Goal: Transaction & Acquisition: Purchase product/service

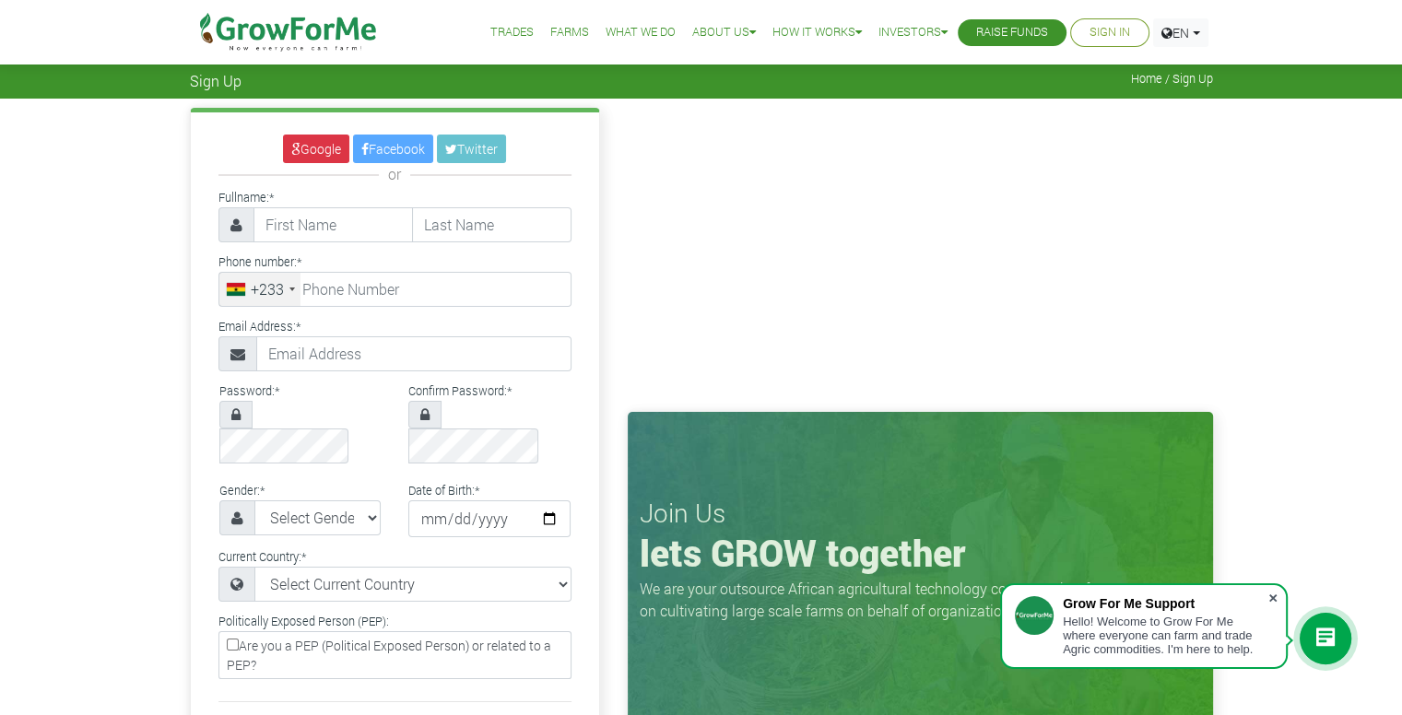
click at [1276, 599] on span at bounding box center [1272, 598] width 18 height 18
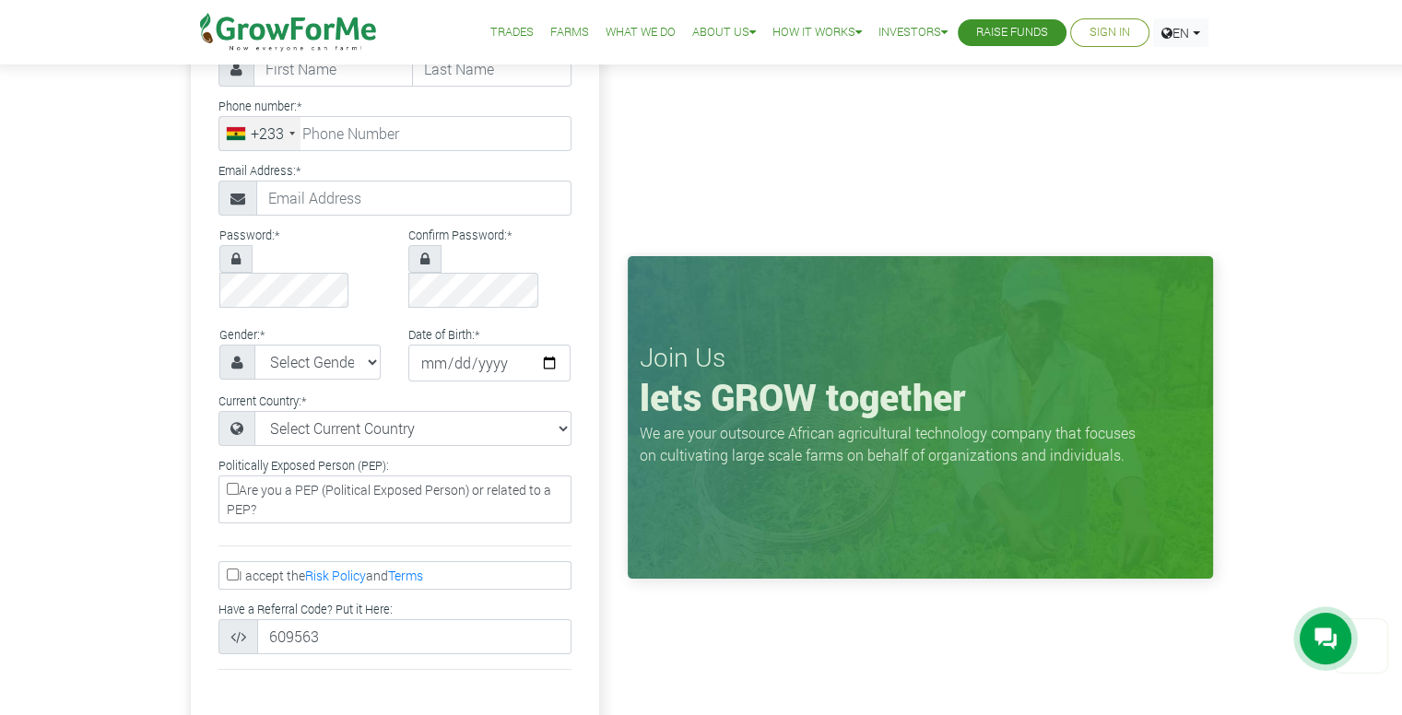
scroll to position [92, 0]
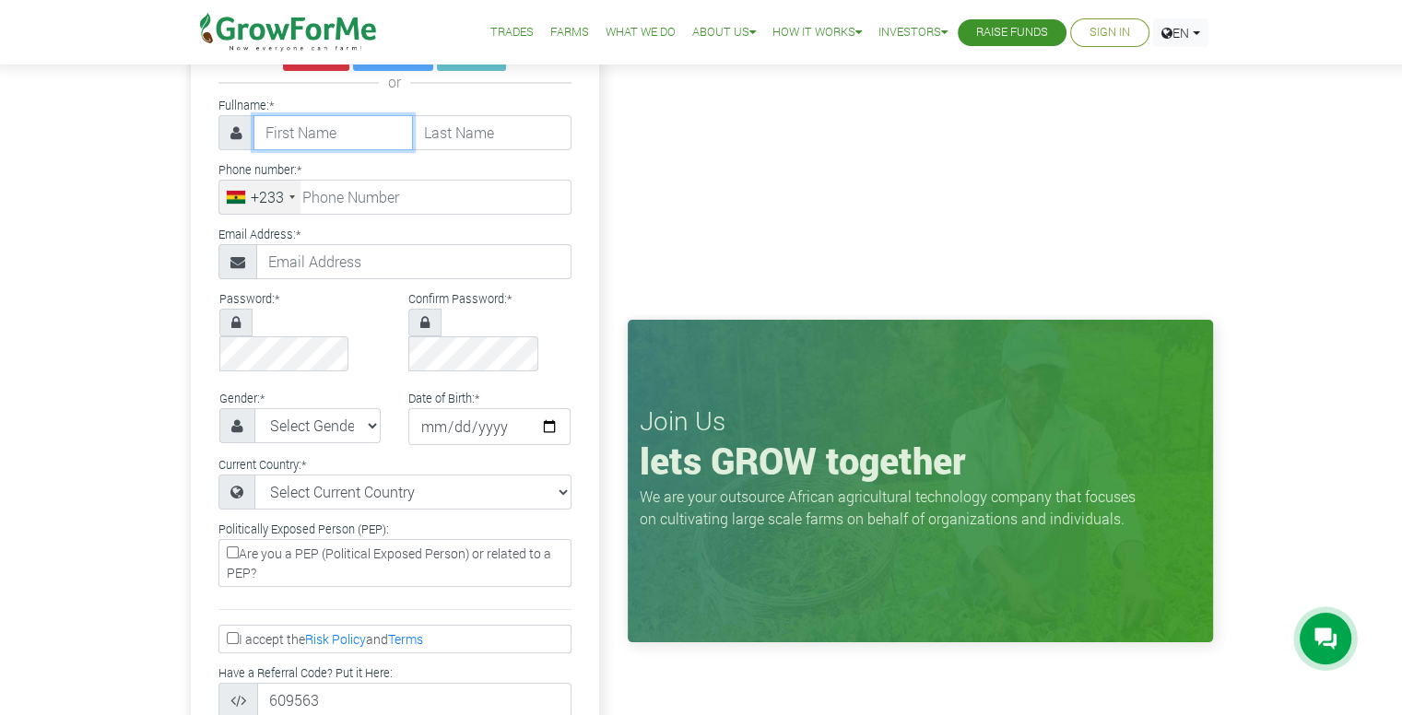
click at [338, 135] on input "text" at bounding box center [332, 132] width 159 height 35
type input "Abdi"
type input "Latif"
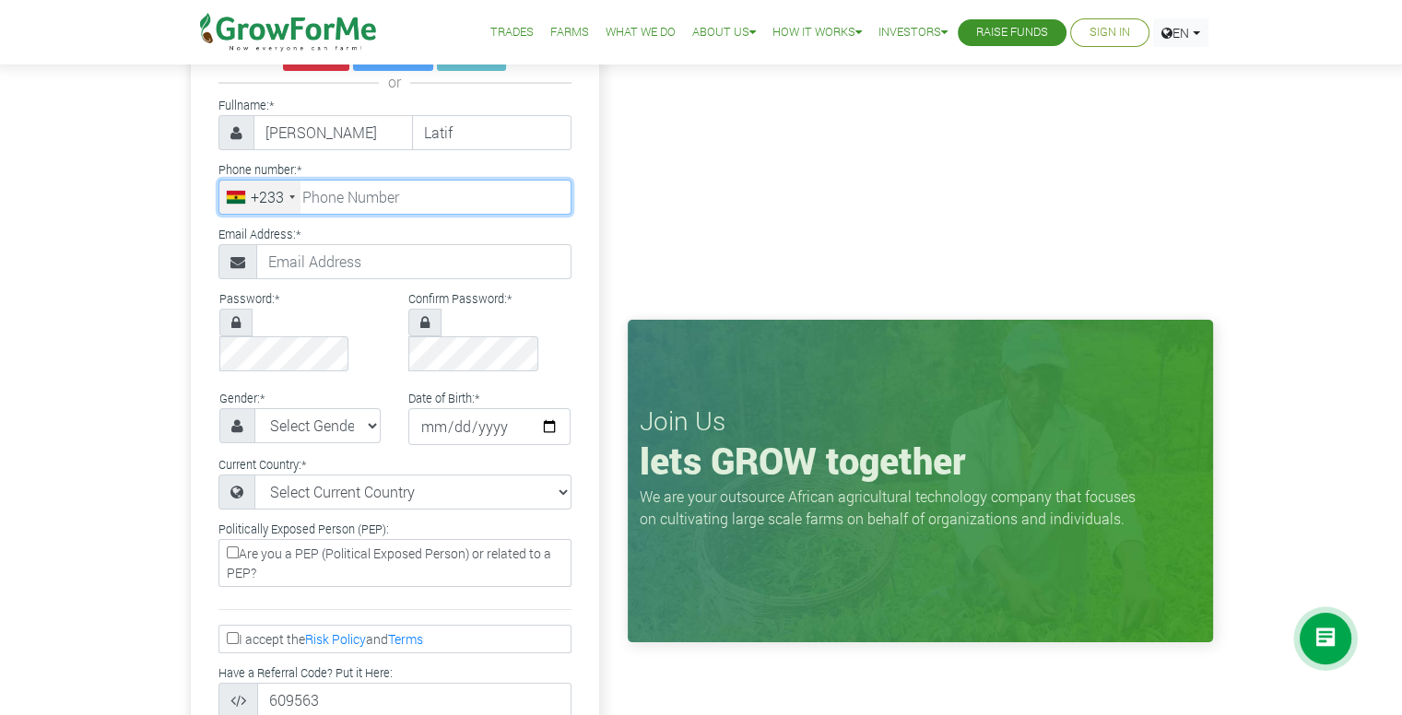
click at [496, 201] on input "tel" at bounding box center [394, 197] width 353 height 35
type input "24 041 9380"
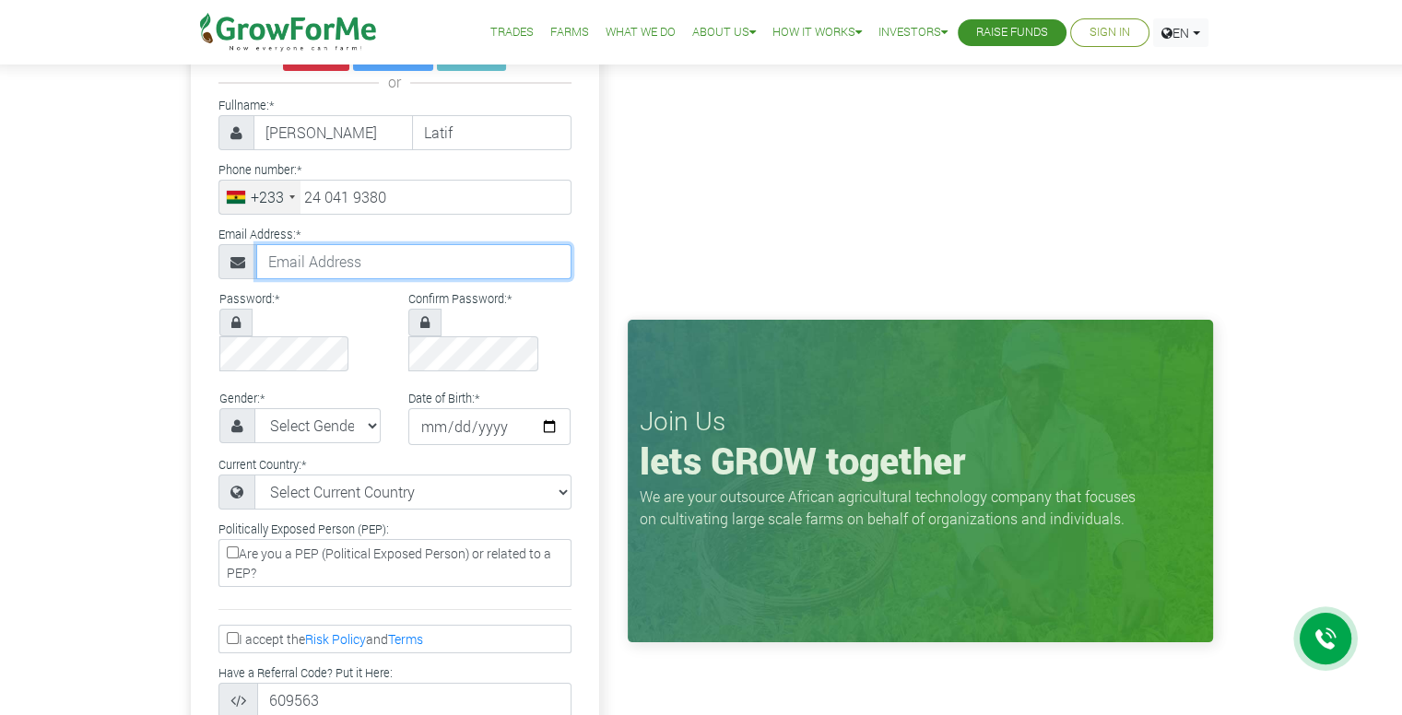
click at [335, 258] on input "text" at bounding box center [413, 261] width 315 height 35
type input "rashidabdullatif1432@gmail.com"
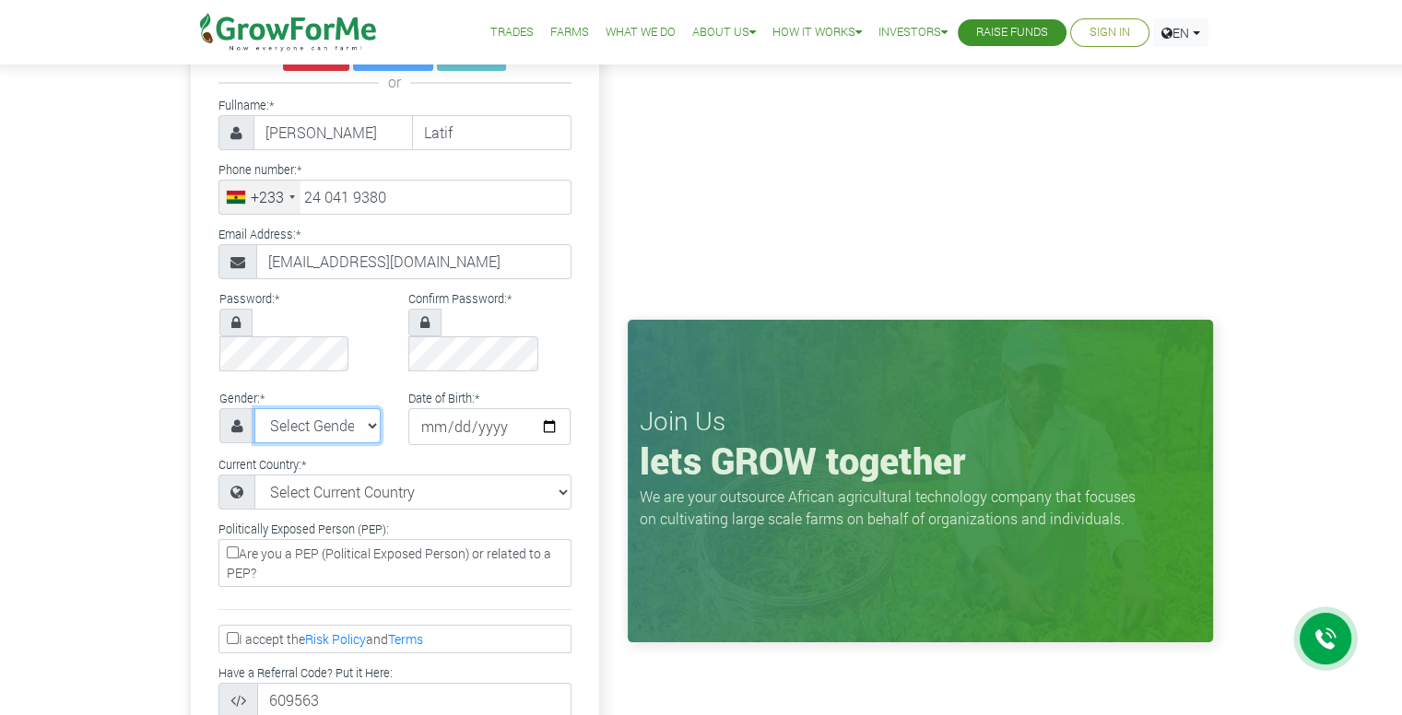
click at [365, 408] on select "Select Gender Female Male" at bounding box center [317, 425] width 127 height 35
select select "Male"
click at [254, 408] on select "Select Gender Female Male" at bounding box center [317, 425] width 127 height 35
click at [525, 408] on input "date" at bounding box center [489, 426] width 162 height 37
click at [564, 408] on input "date" at bounding box center [489, 426] width 162 height 37
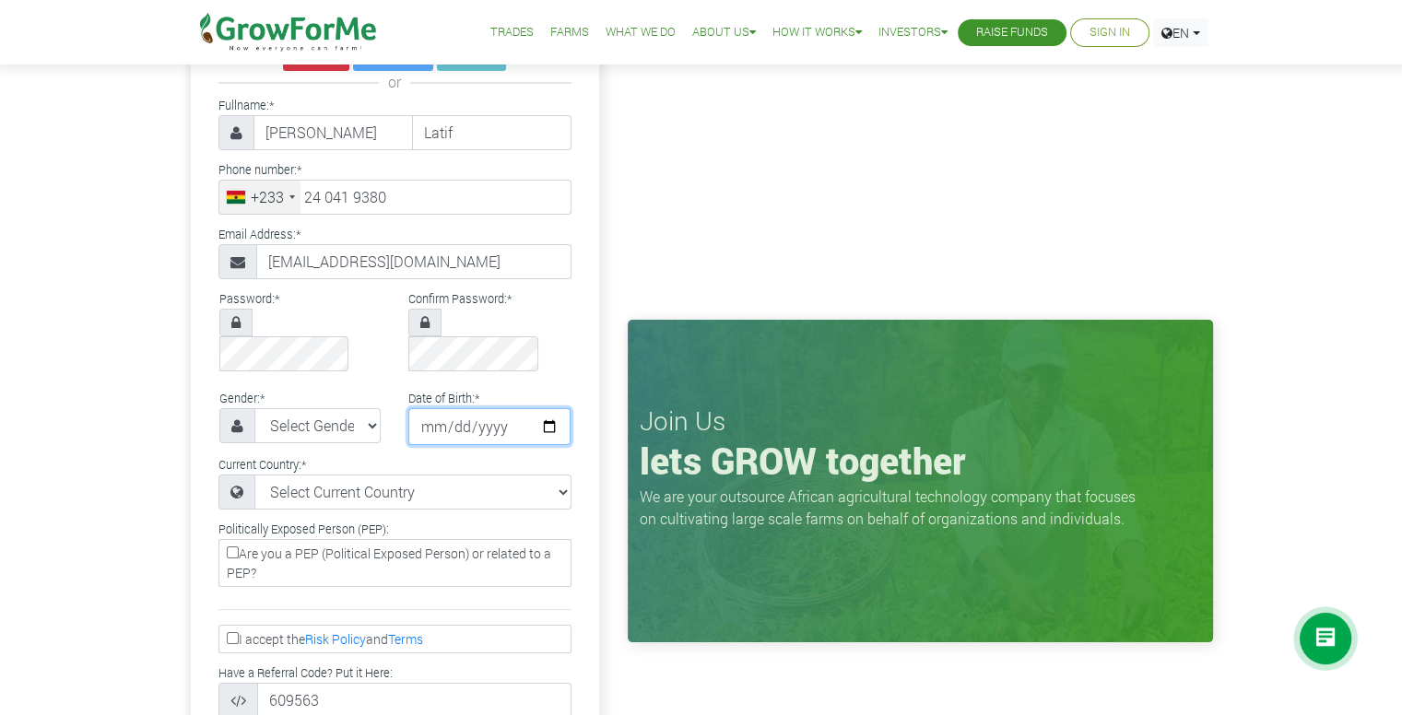
click at [551, 408] on input "date" at bounding box center [489, 426] width 162 height 37
click at [1374, 156] on div "Google Facebook Twitter or Fullname: * Abdi Latif Phone number:" at bounding box center [701, 478] width 1402 height 944
click at [549, 408] on input "date" at bounding box center [489, 426] width 162 height 37
type input "2000-12-31"
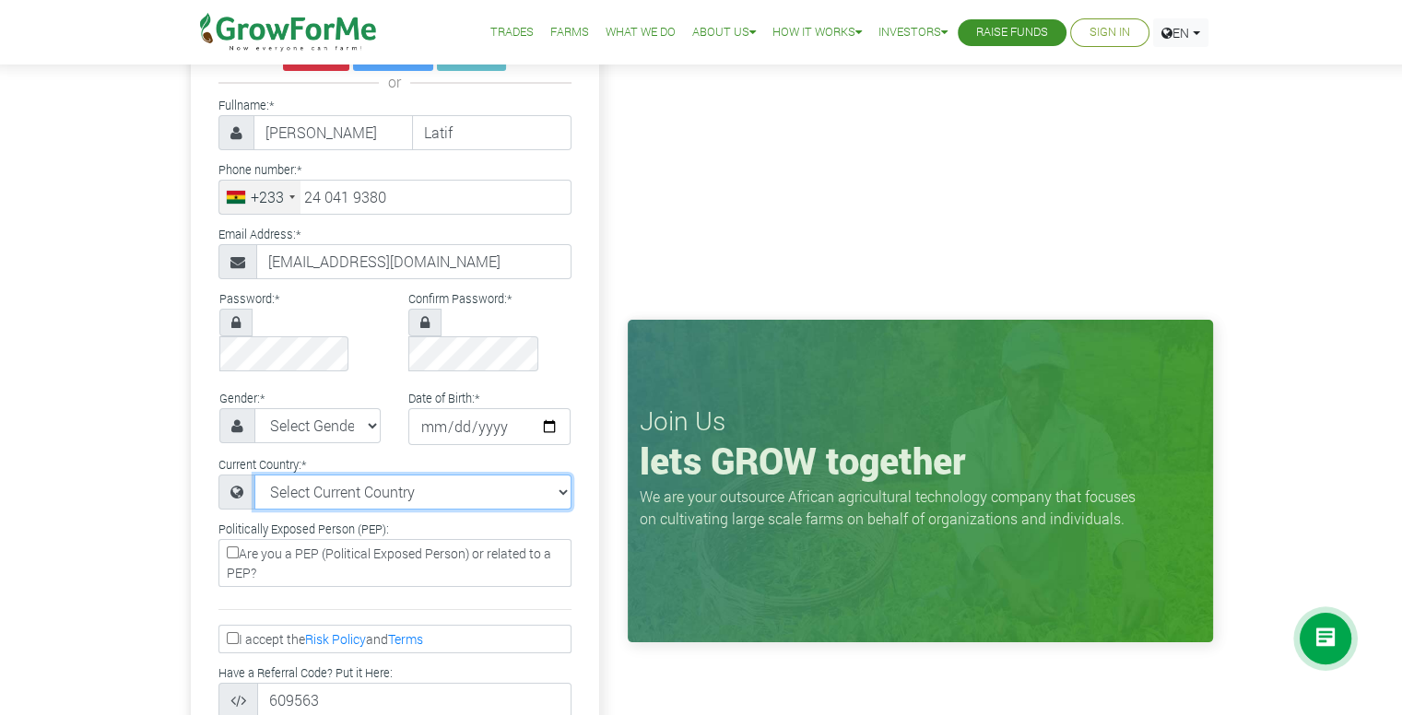
click at [310, 475] on select "Select Current Country Afghanistan Albania Algeria American Samoa Andorra Angol…" at bounding box center [412, 492] width 317 height 35
select select "Ghana"
click at [254, 475] on select "Select Current Country Afghanistan Albania Algeria American Samoa Andorra Angol…" at bounding box center [412, 492] width 317 height 35
click at [231, 546] on input "Are you a PEP (Political Exposed Person) or related to a PEP?" at bounding box center [233, 552] width 12 height 12
click at [233, 546] on input "Are you a PEP (Political Exposed Person) or related to a PEP?" at bounding box center [233, 552] width 12 height 12
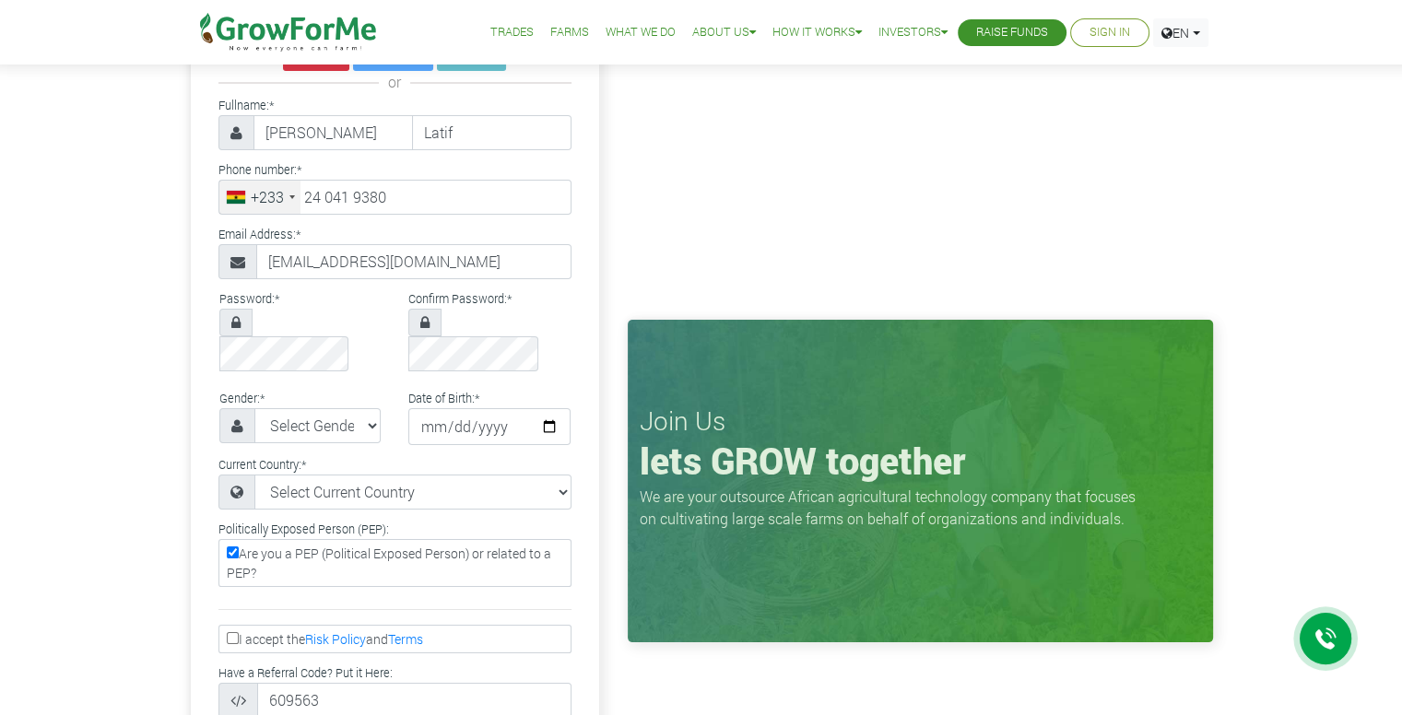
checkbox input "false"
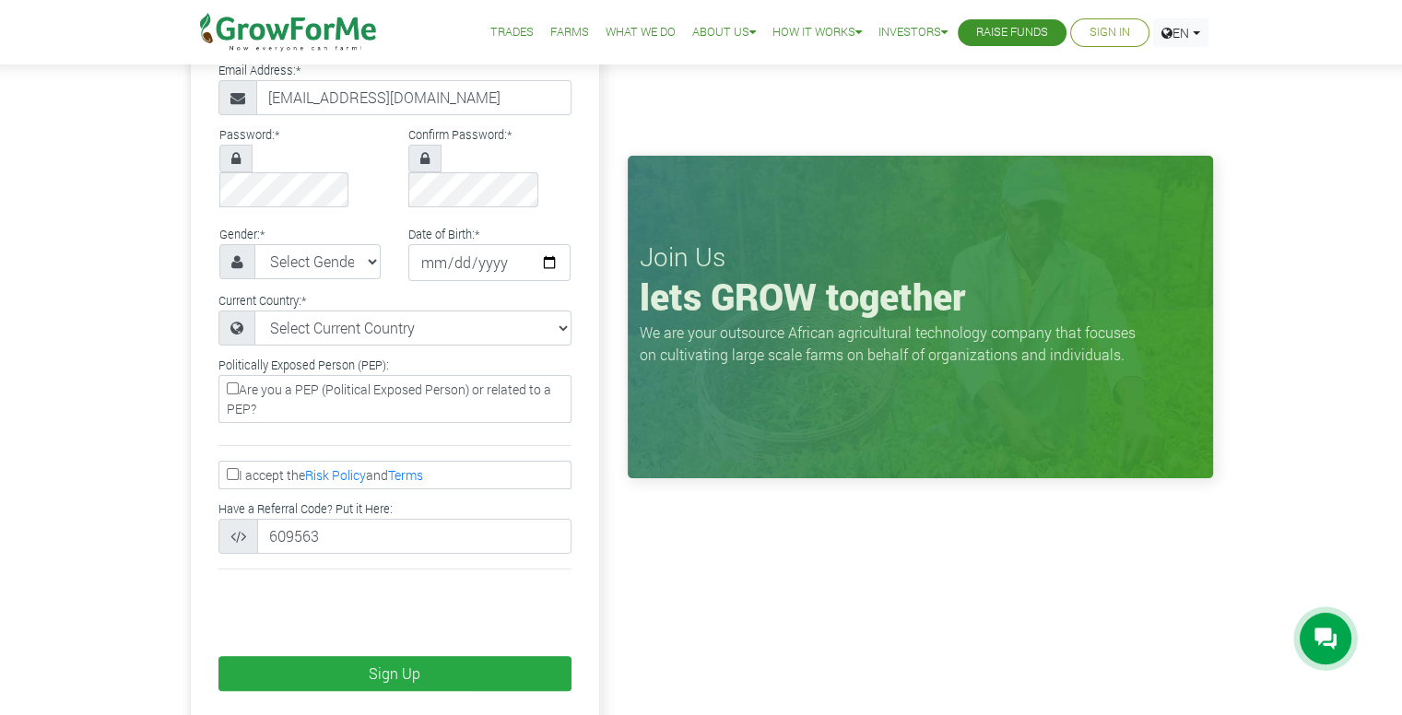
scroll to position [276, 0]
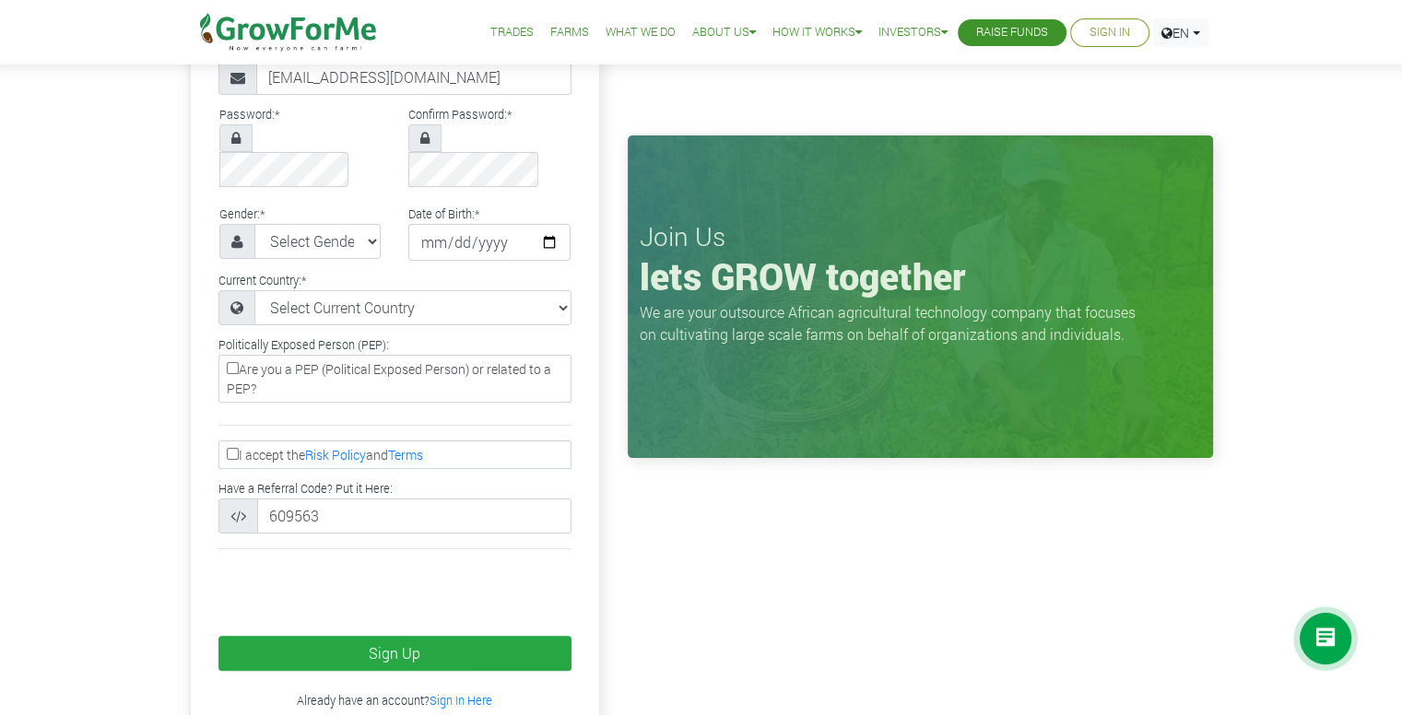
click at [228, 448] on input "I accept the Risk Policy and Terms" at bounding box center [233, 454] width 12 height 12
checkbox input "true"
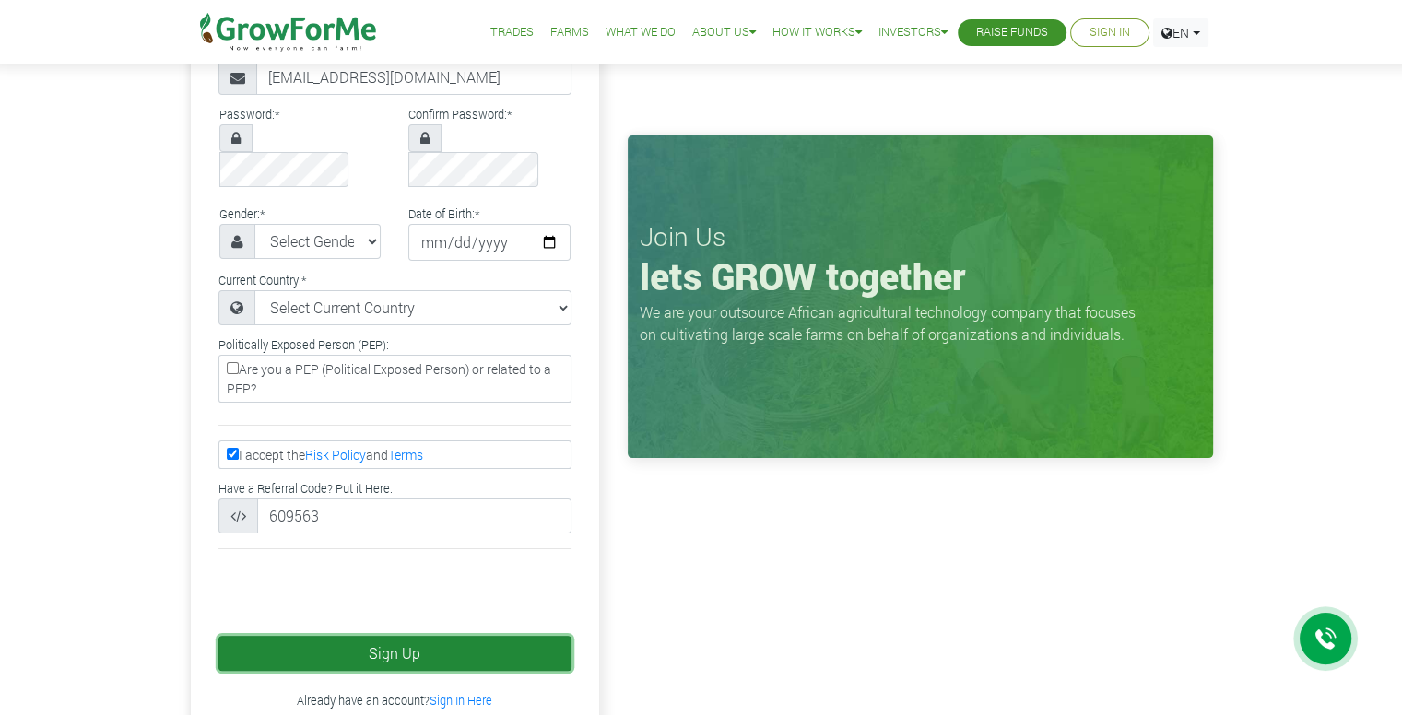
click at [394, 636] on button "Sign Up" at bounding box center [394, 653] width 353 height 35
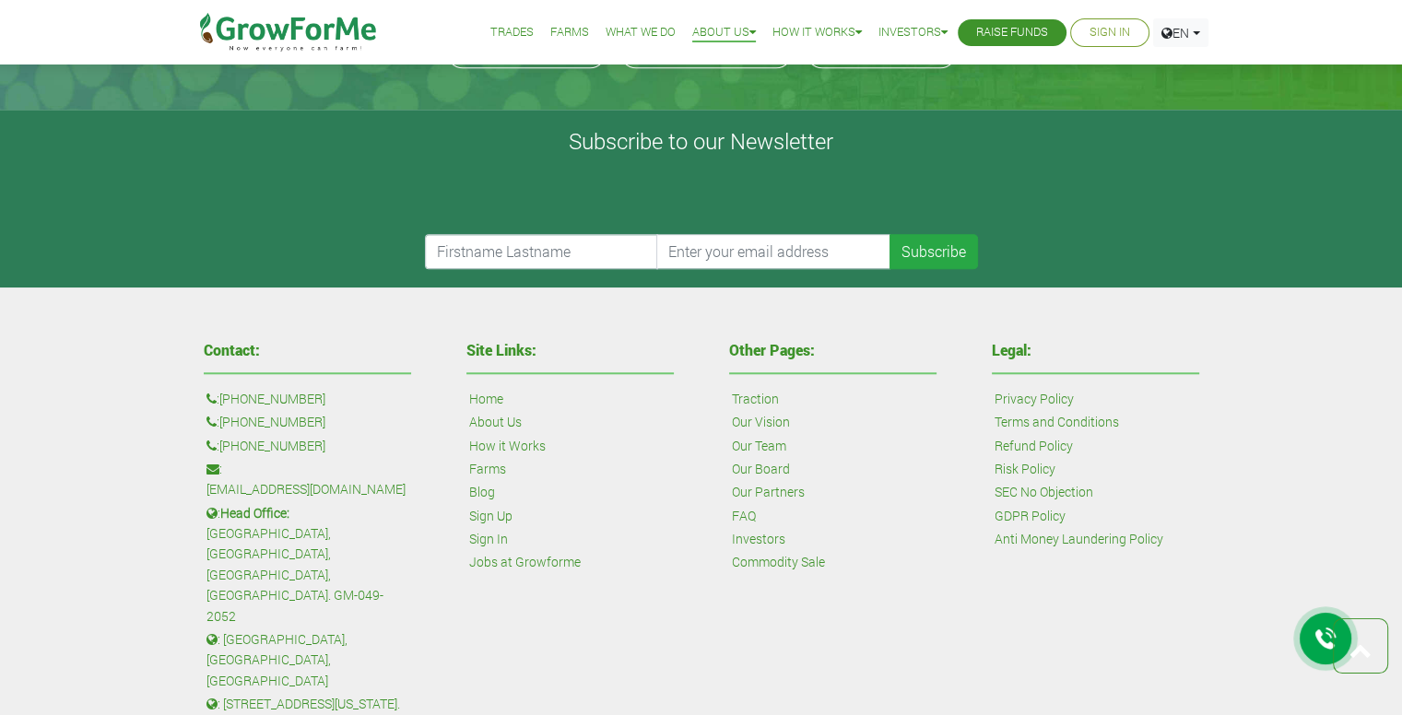
scroll to position [1659, 0]
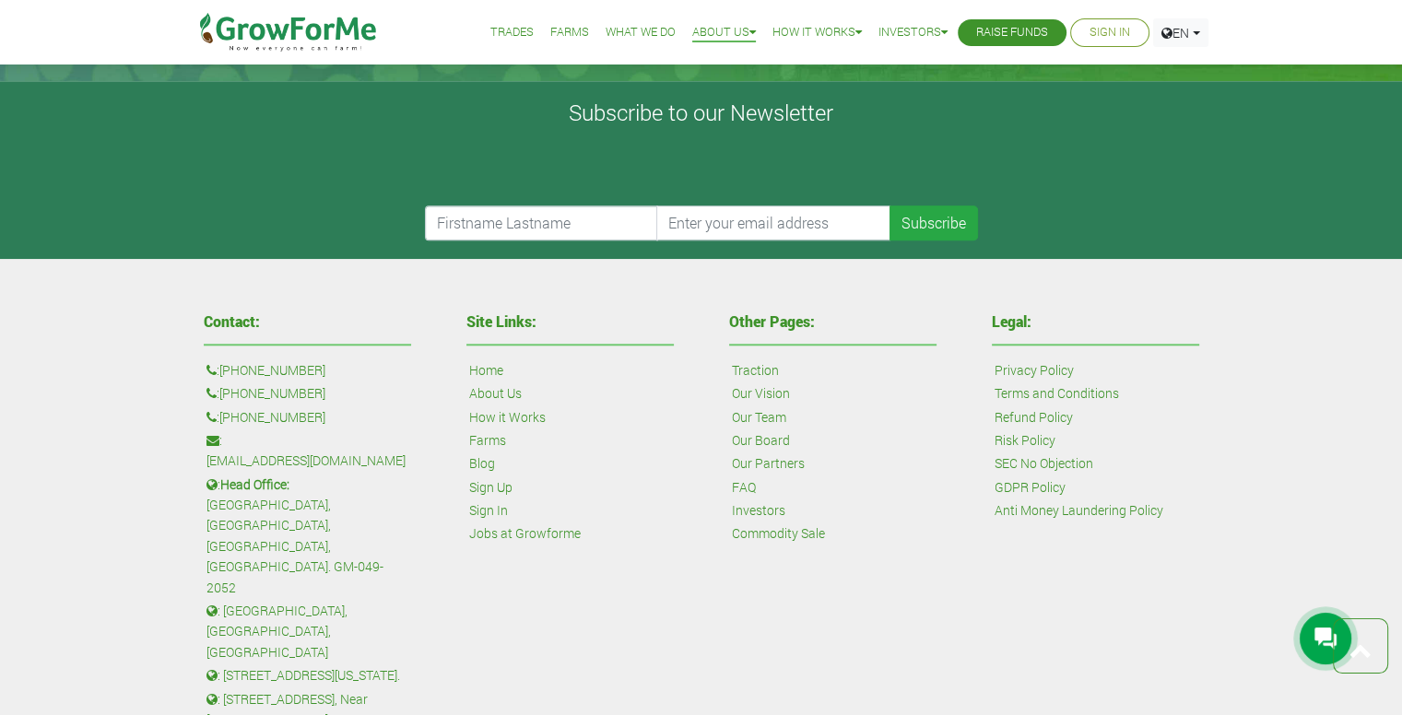
click at [758, 440] on link "Our Board" at bounding box center [761, 440] width 58 height 20
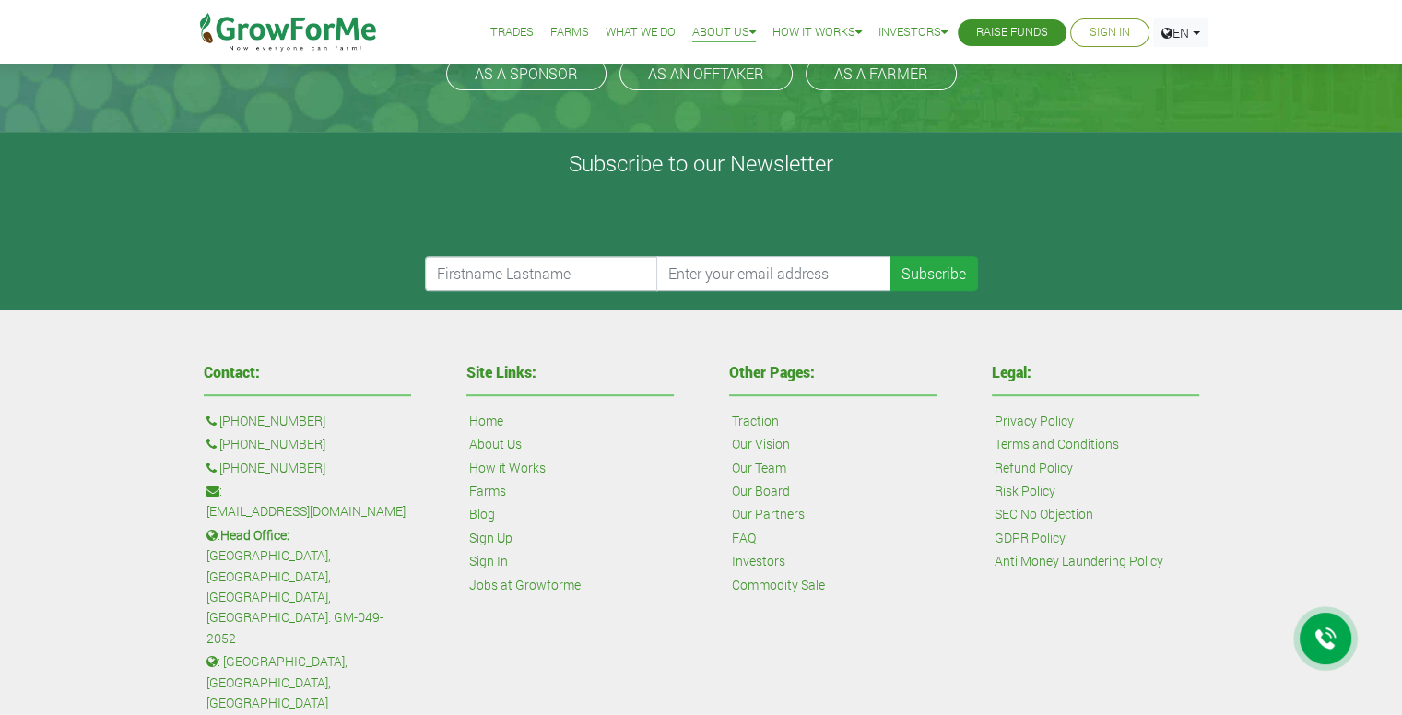
scroll to position [829, 0]
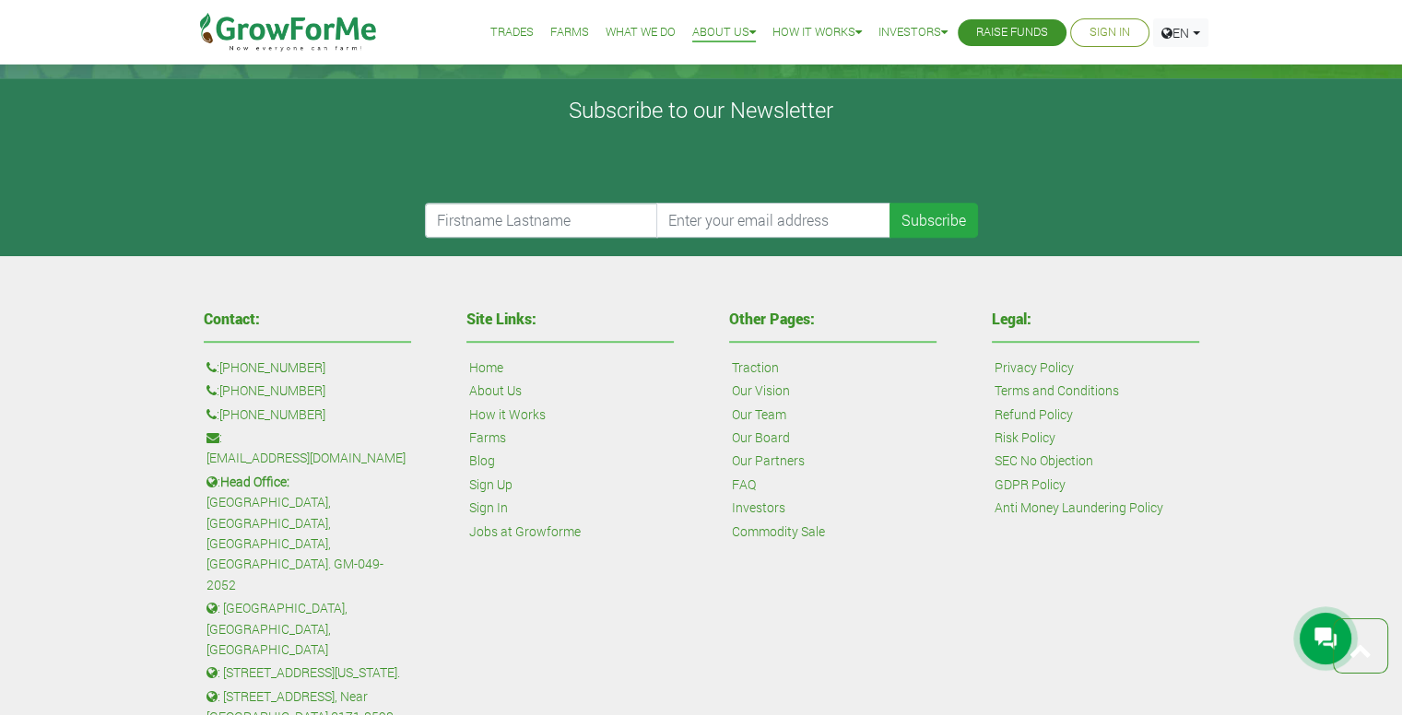
click at [760, 451] on link "Our Partners" at bounding box center [768, 461] width 73 height 20
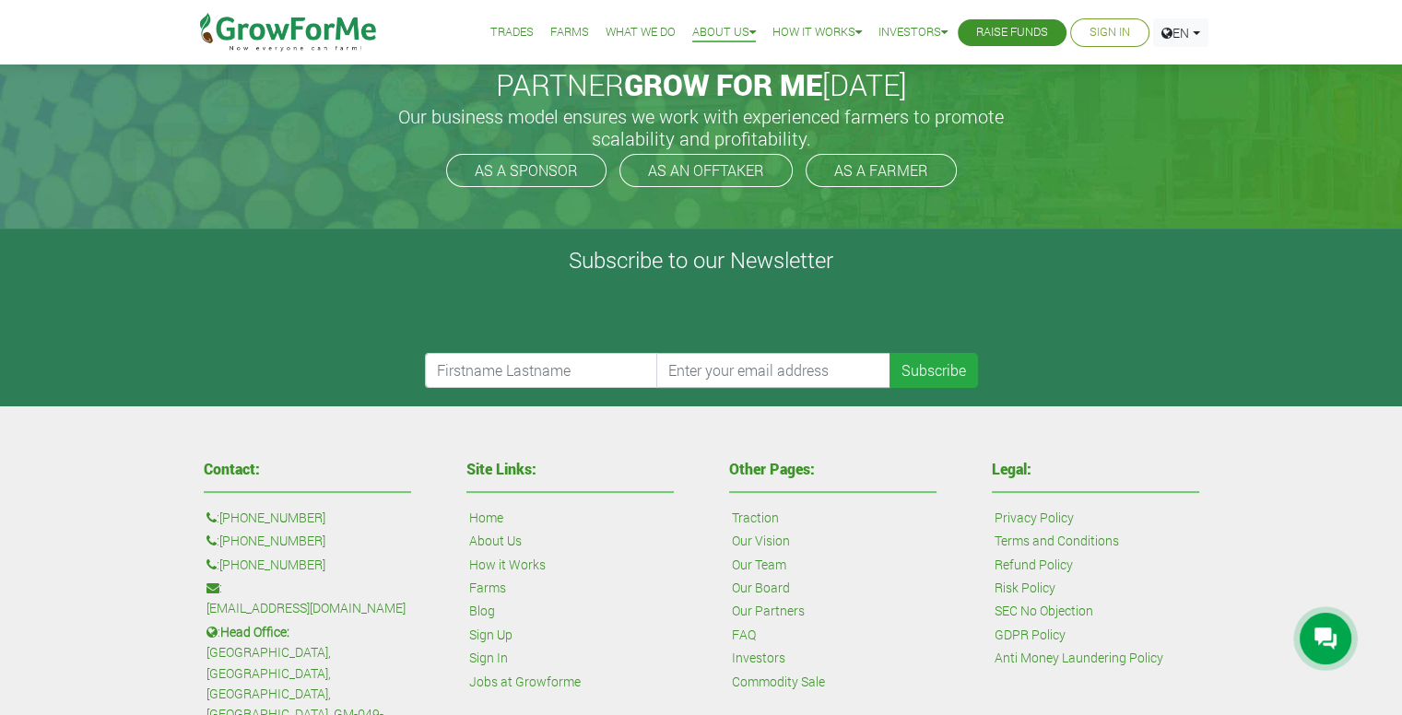
scroll to position [553, 0]
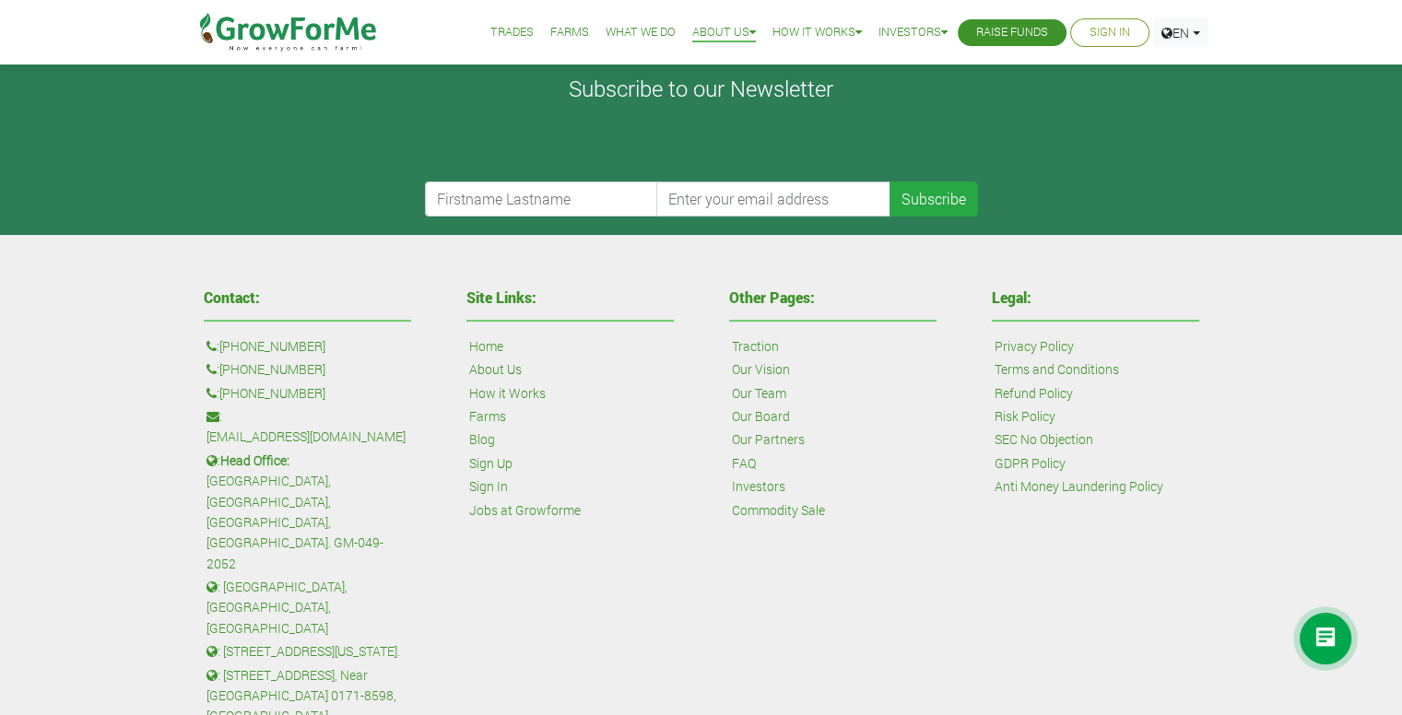
click at [766, 481] on link "Investors" at bounding box center [758, 486] width 53 height 20
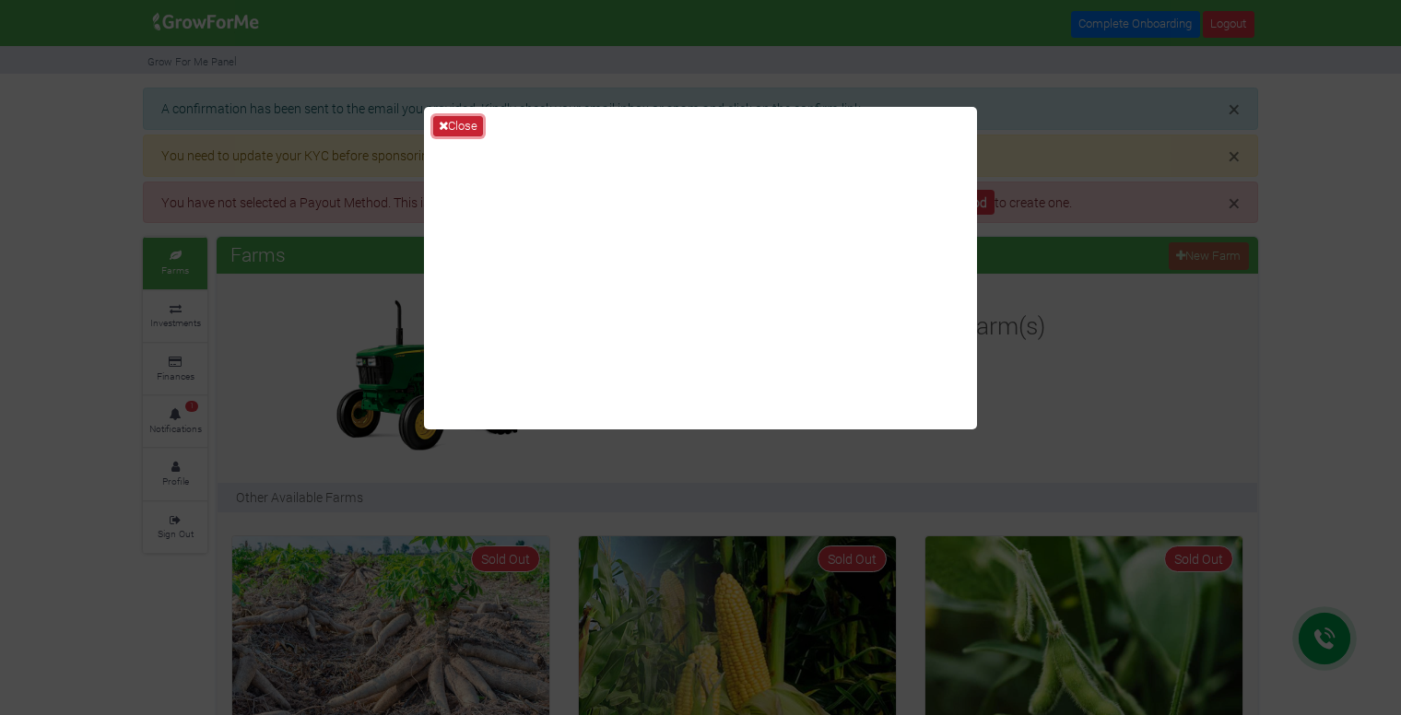
click at [452, 126] on button "Close" at bounding box center [458, 126] width 50 height 20
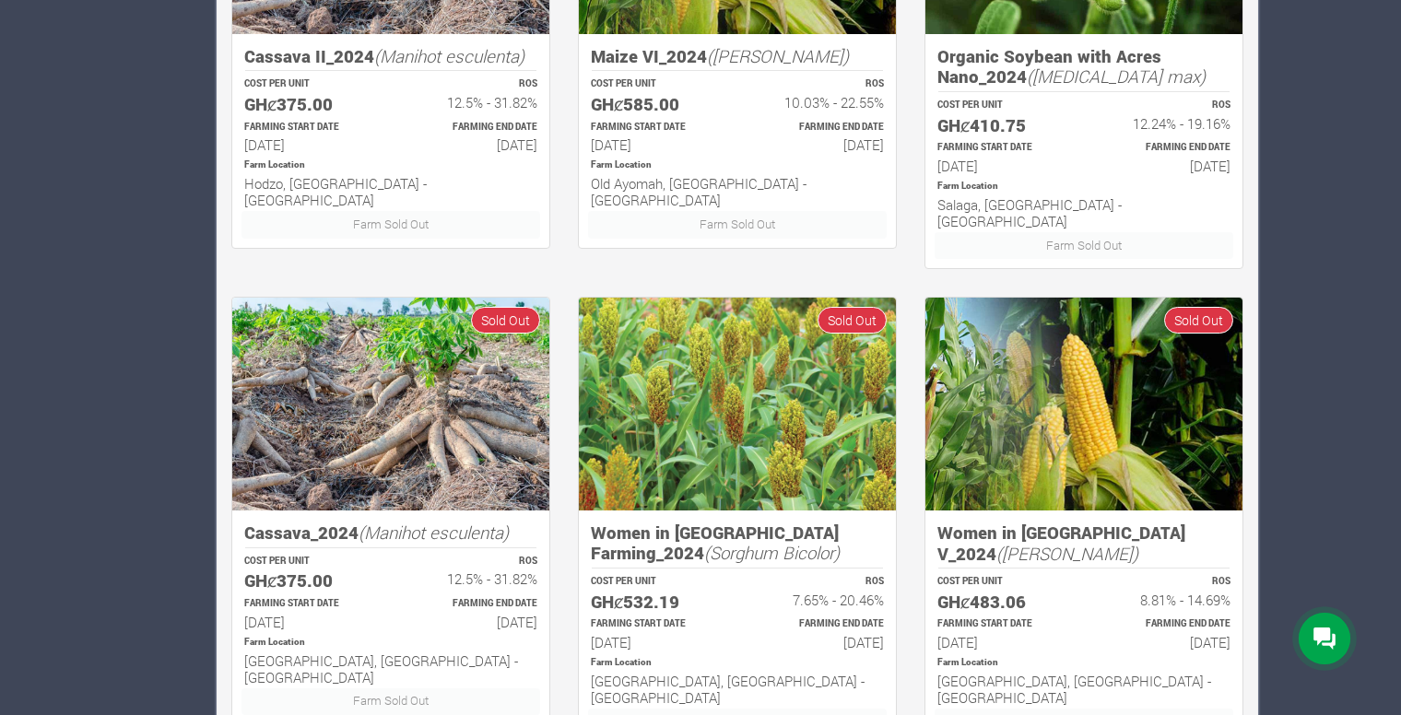
scroll to position [1255, 0]
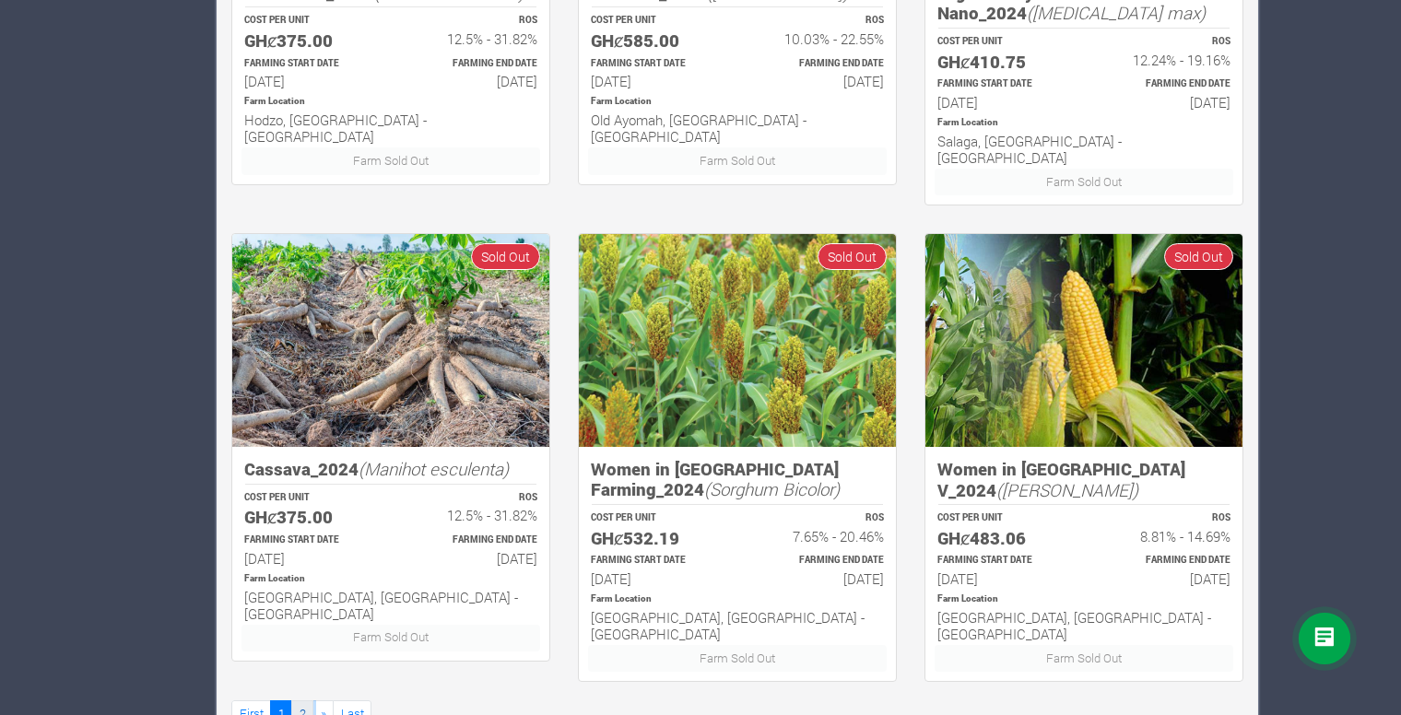
click at [300, 700] on link "2" at bounding box center [302, 713] width 22 height 27
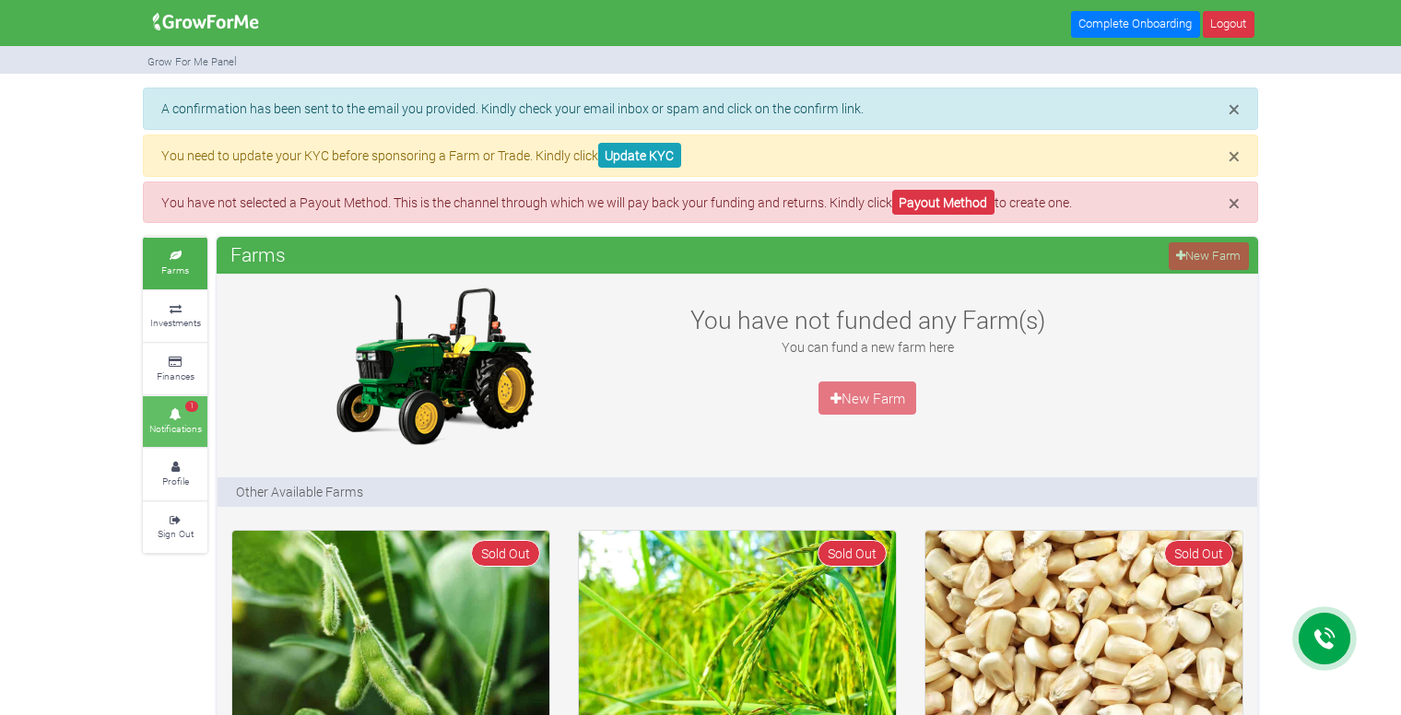
click at [182, 425] on small "Notifications" at bounding box center [175, 428] width 53 height 13
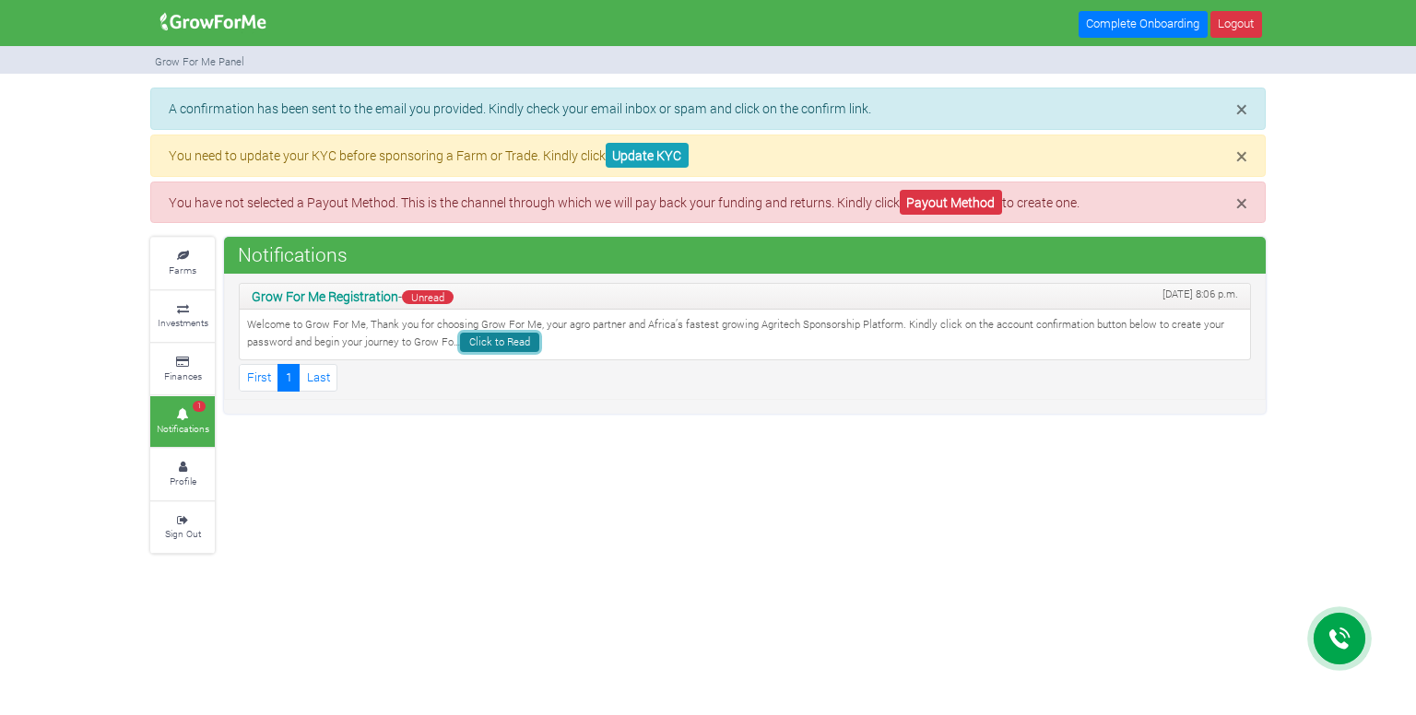
click at [511, 344] on link "Click to Read" at bounding box center [499, 342] width 79 height 19
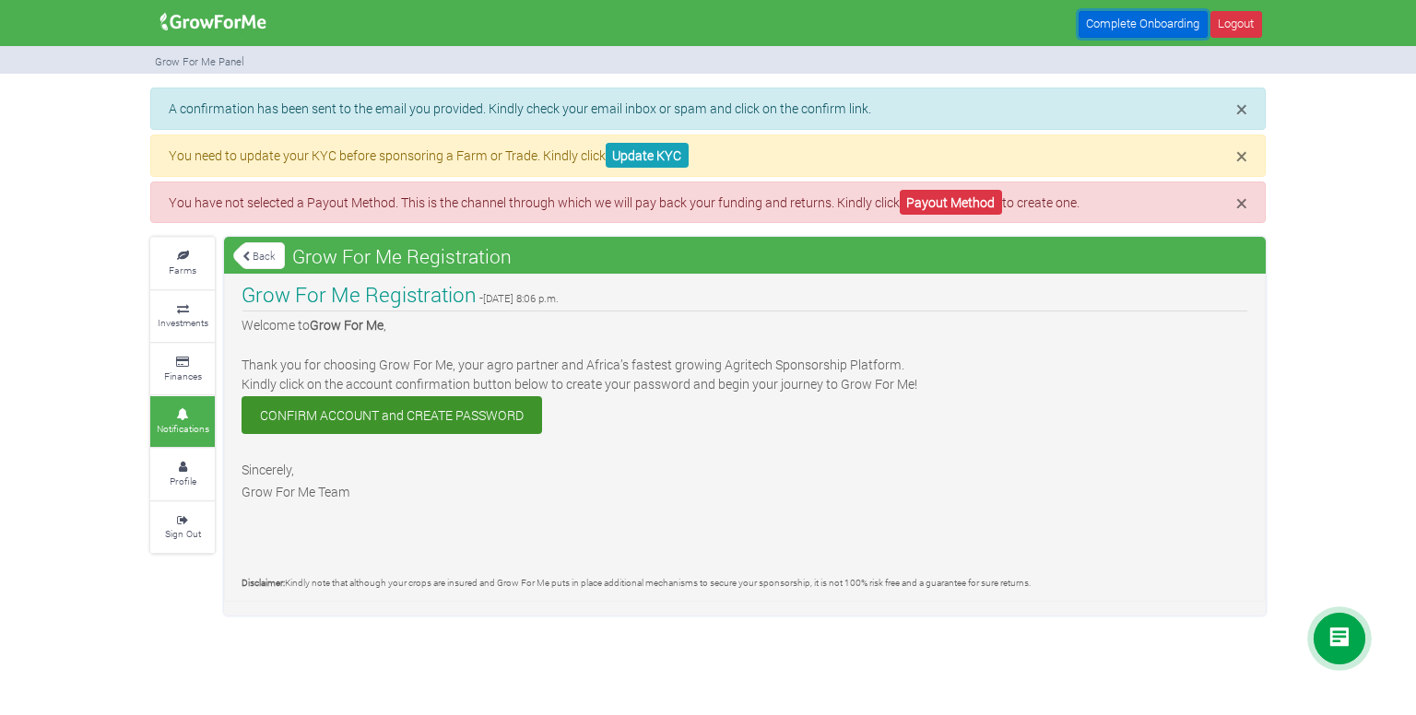
click at [1132, 21] on link "Complete Onboarding" at bounding box center [1142, 24] width 129 height 27
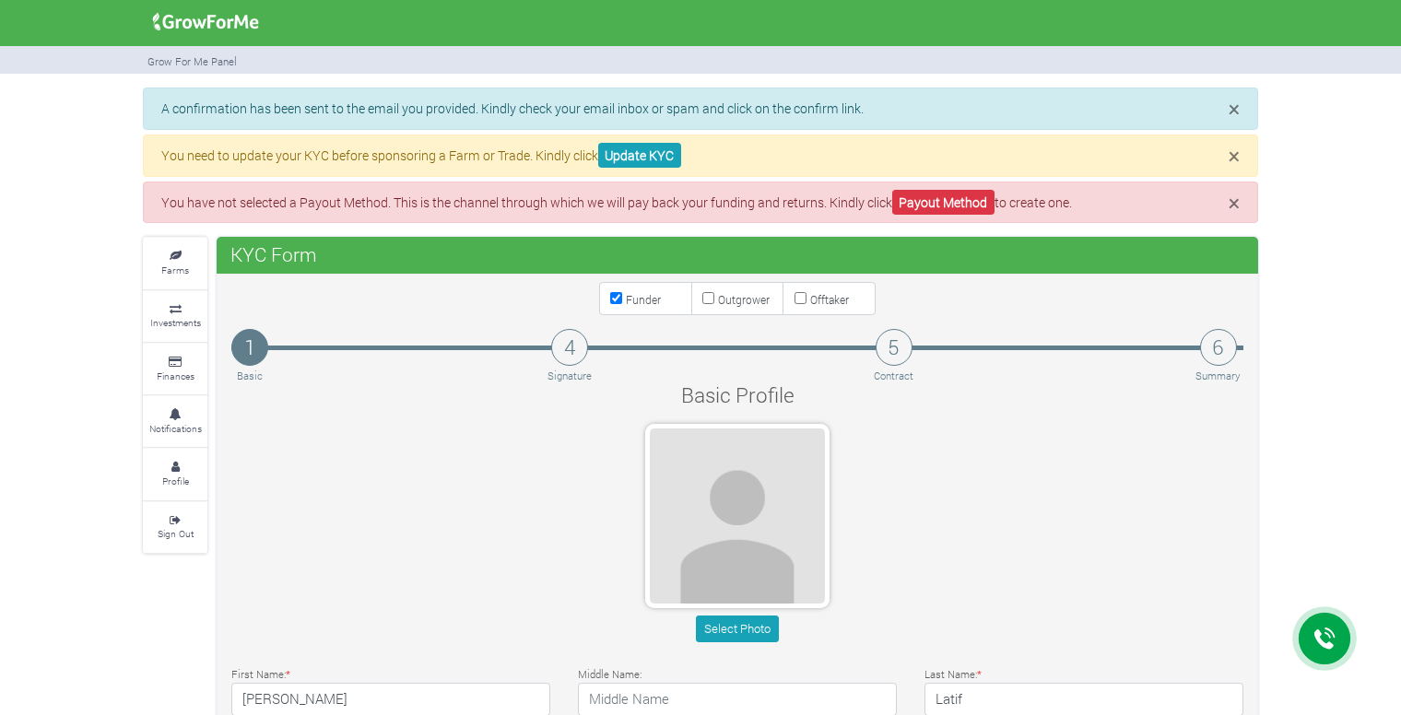
type input "24 041 9380"
click at [710, 299] on input "Outgrower" at bounding box center [708, 298] width 12 height 12
checkbox input "true"
click at [175, 322] on small "Investments" at bounding box center [175, 322] width 51 height 13
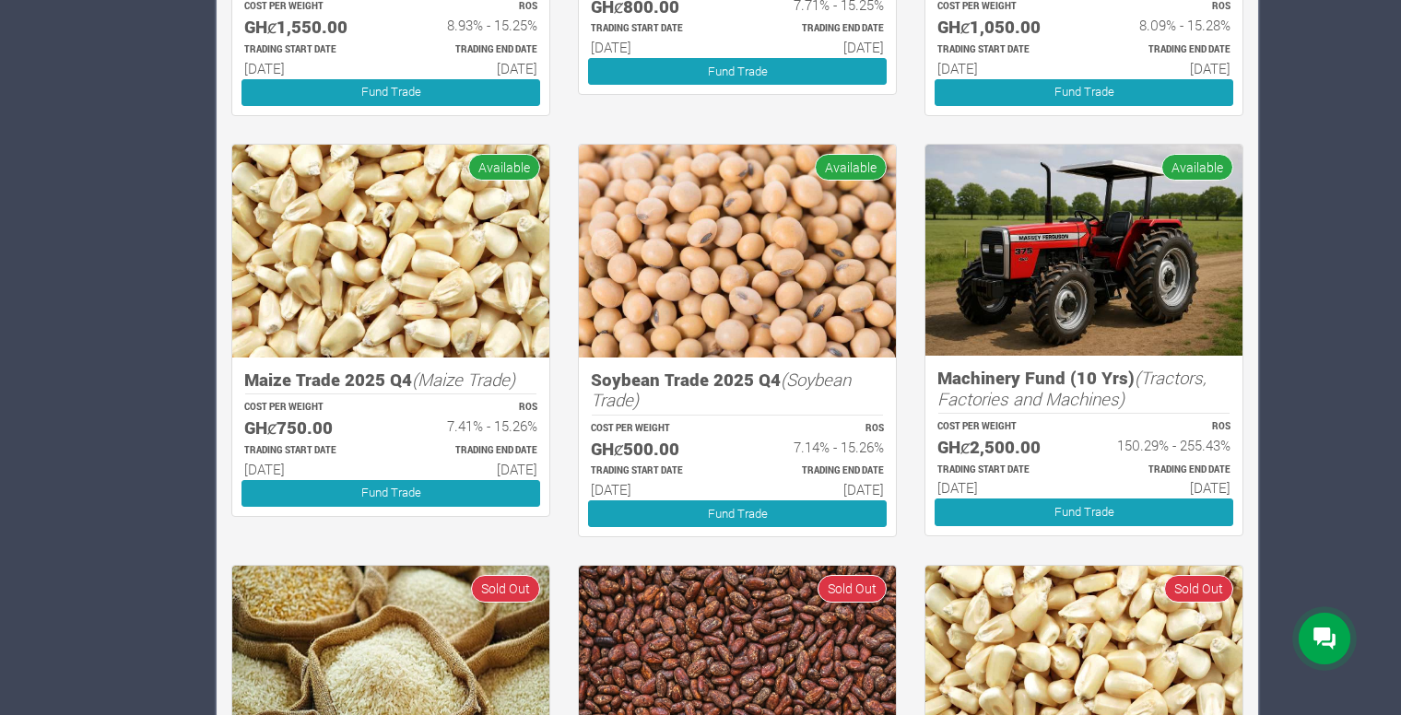
scroll to position [829, 0]
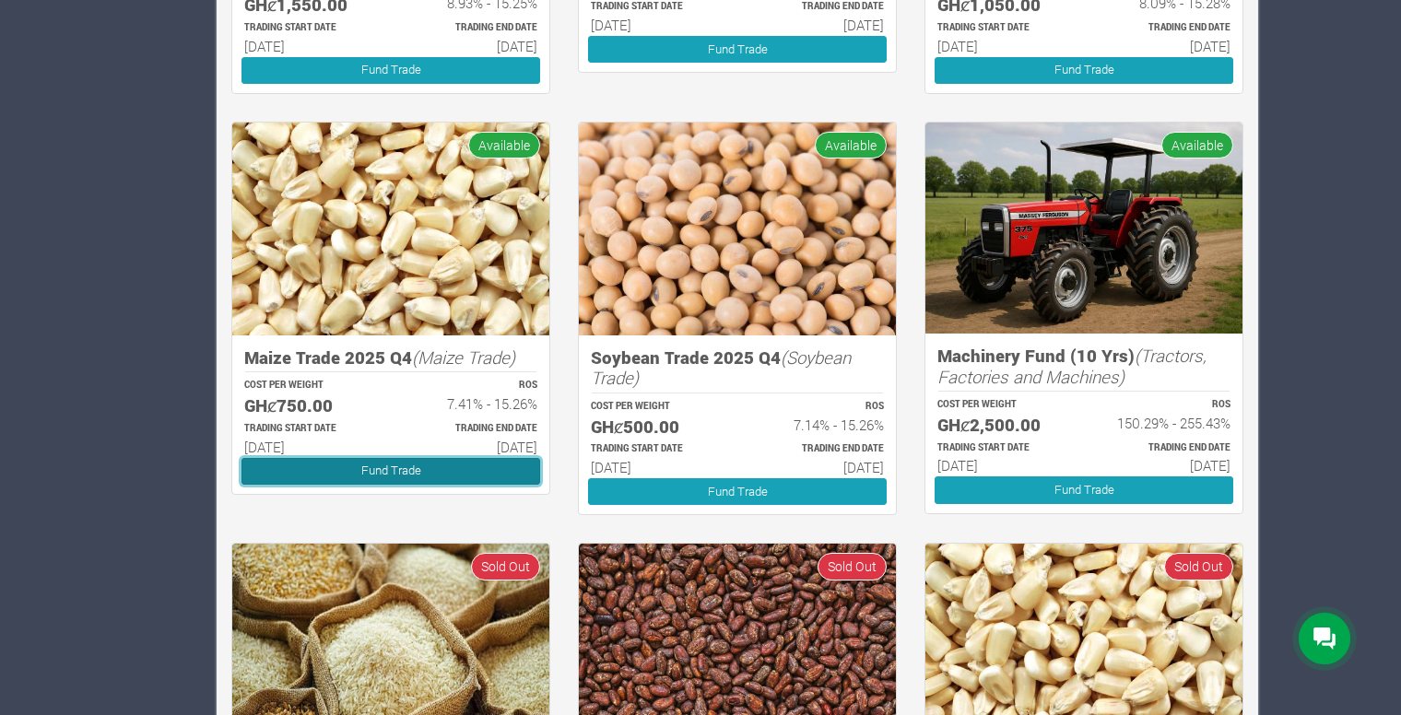
click at [429, 469] on link "Fund Trade" at bounding box center [390, 471] width 299 height 27
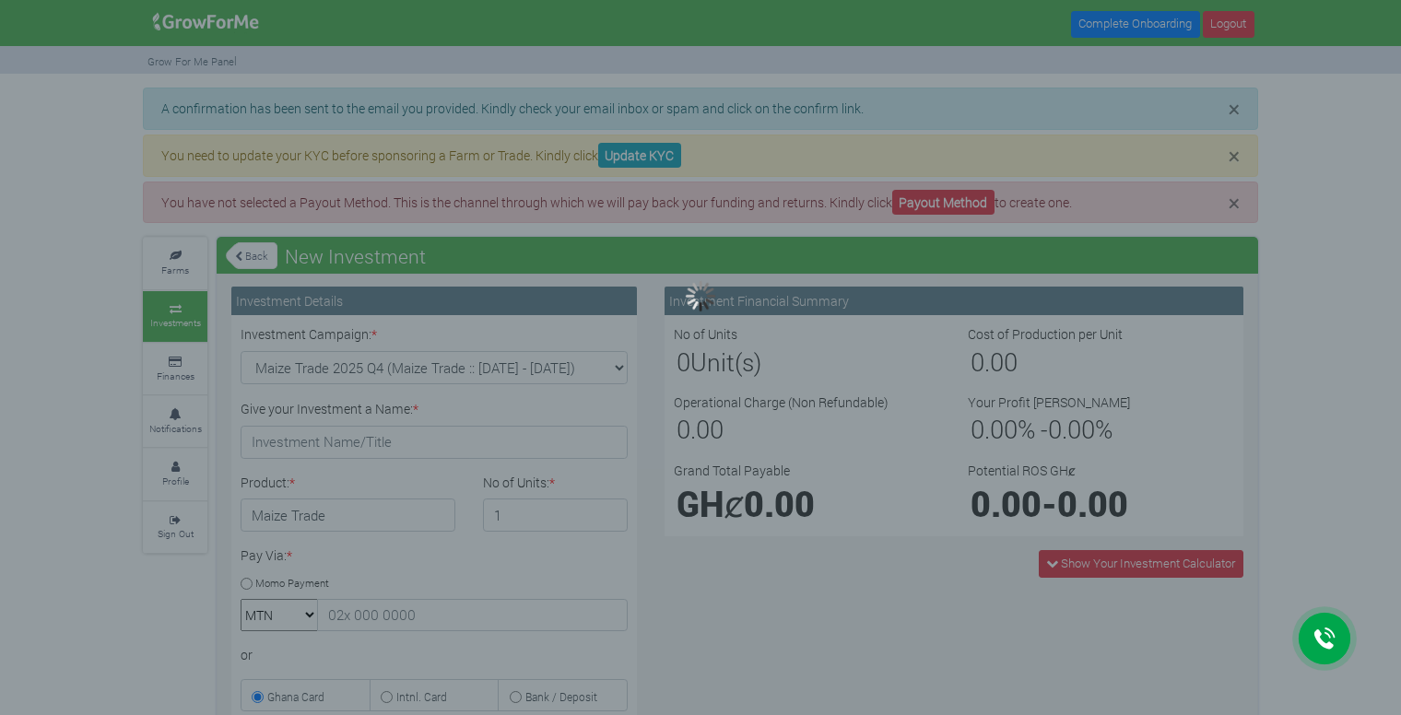
type input "1"
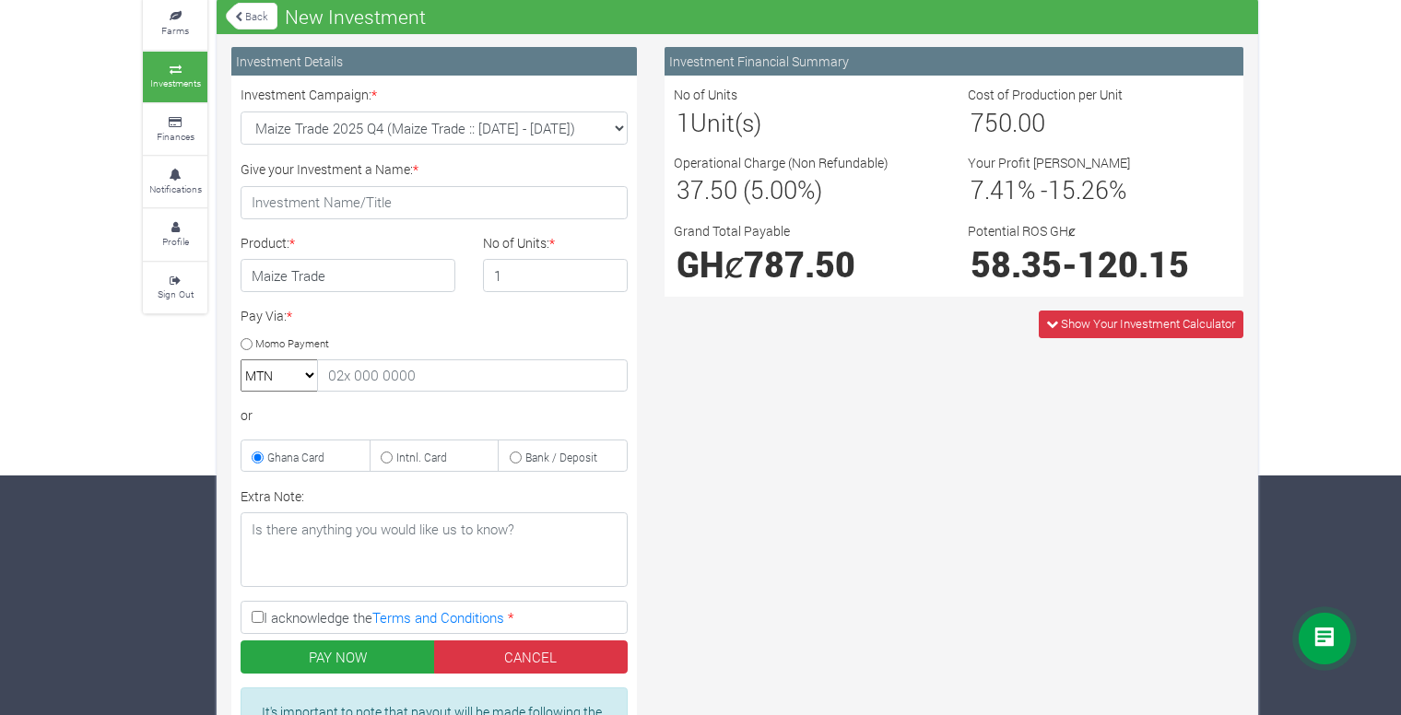
scroll to position [276, 0]
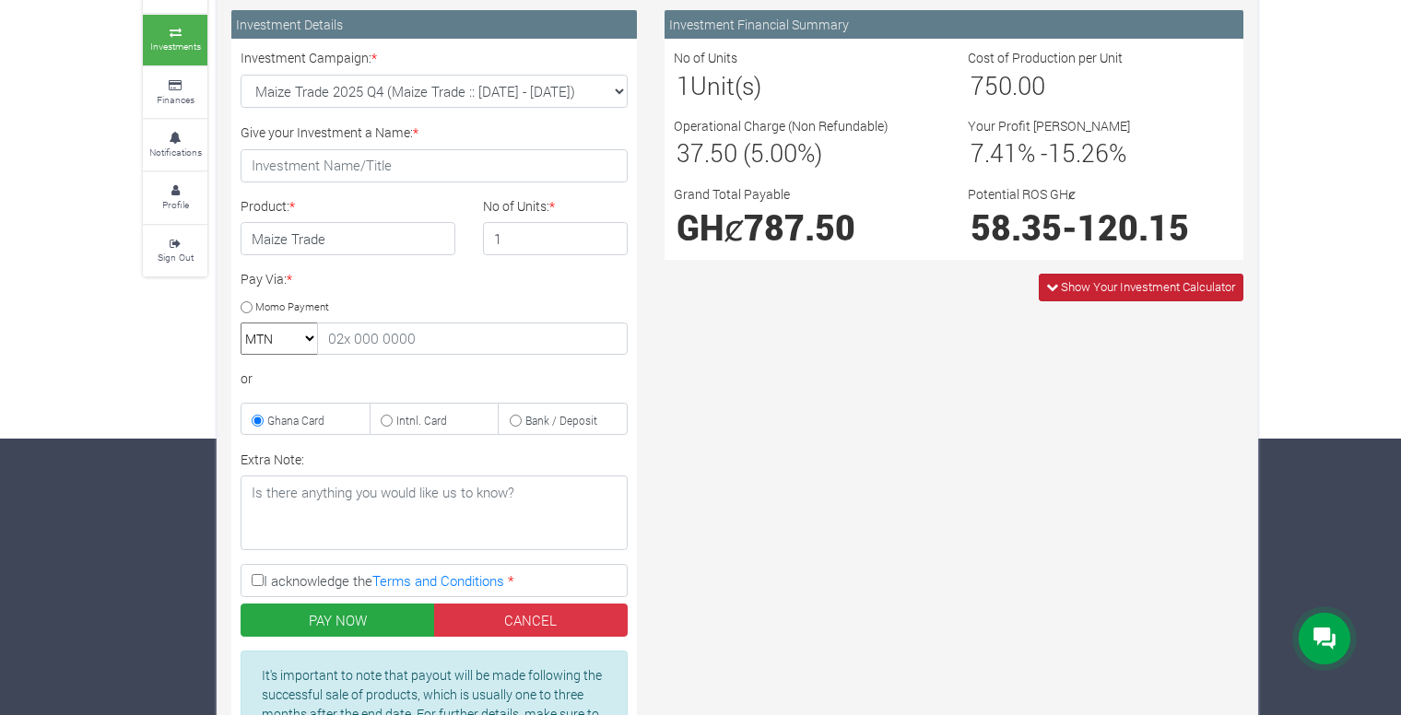
click at [1051, 290] on icon at bounding box center [1052, 287] width 12 height 12
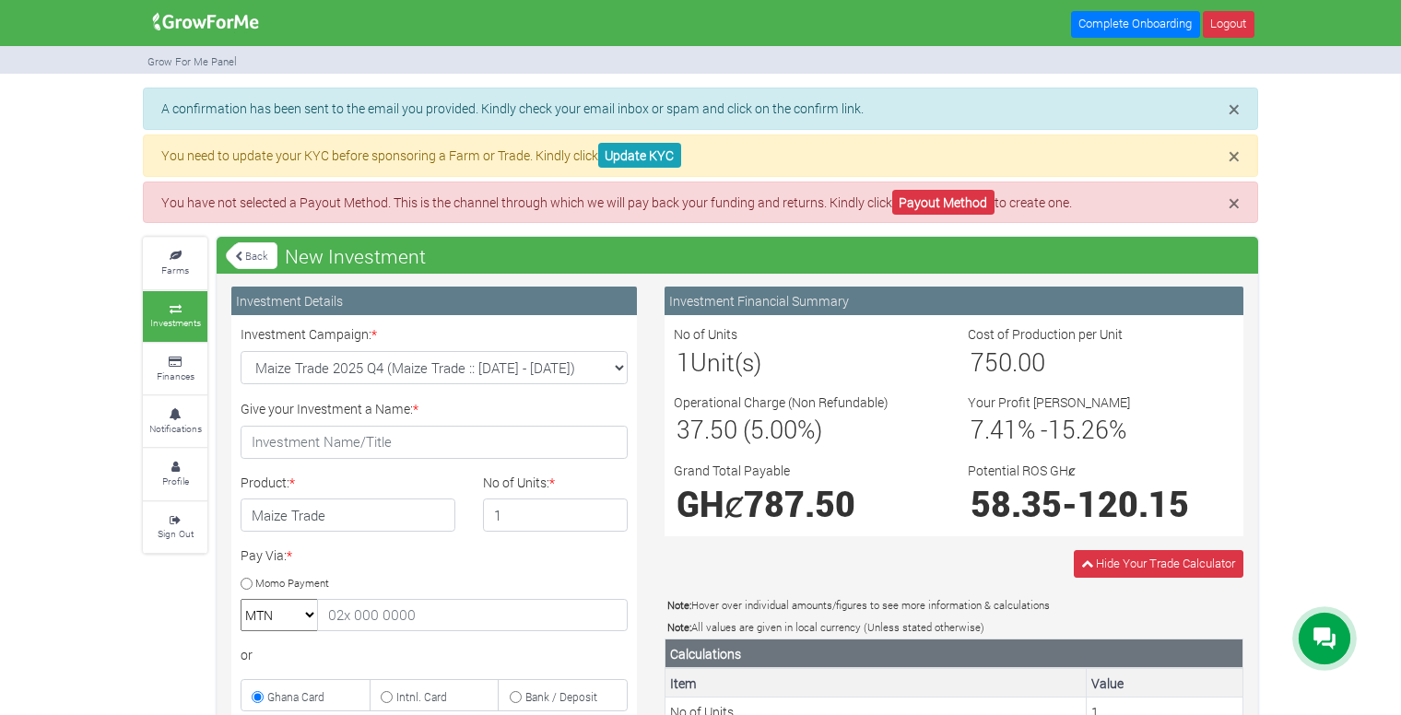
scroll to position [0, 0]
click at [663, 158] on link "Update KYC" at bounding box center [639, 155] width 83 height 25
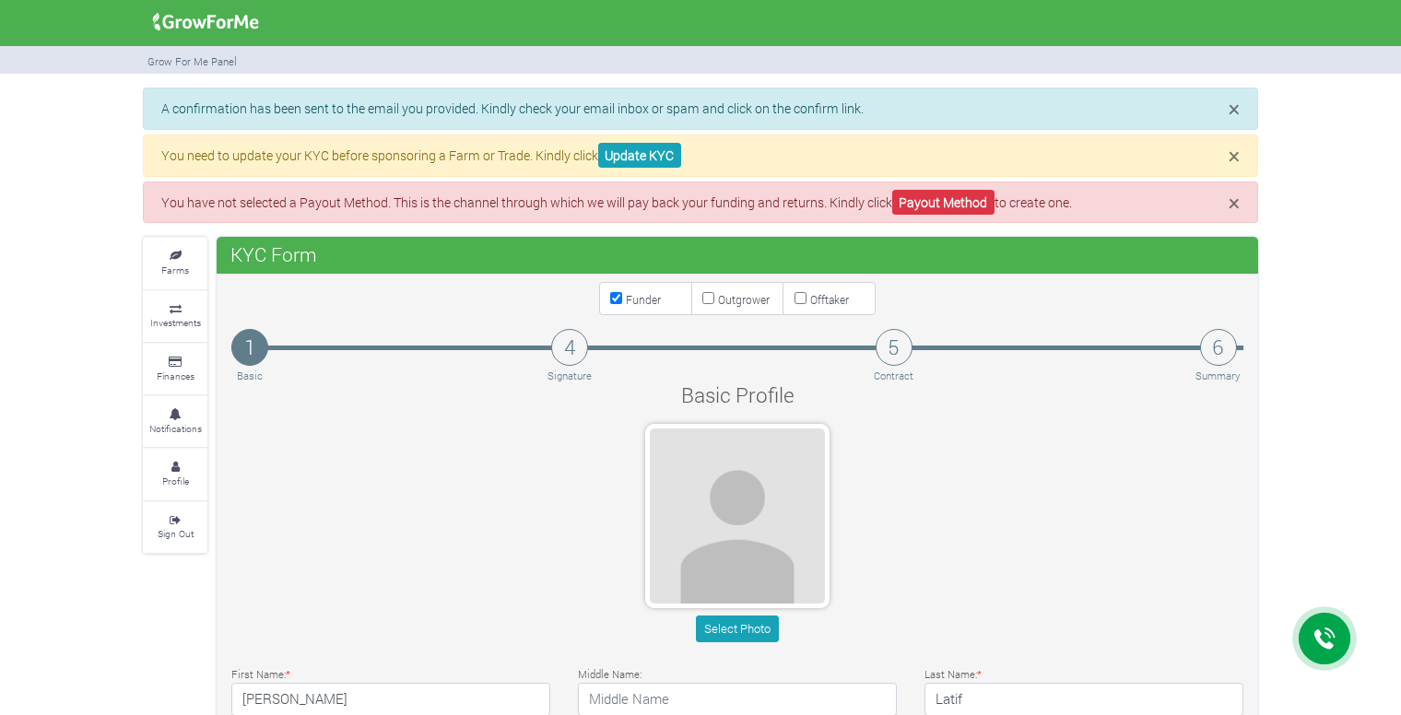
type input "24 041 9380"
click at [200, 18] on img at bounding box center [206, 22] width 119 height 37
